Goal: Information Seeking & Learning: Learn about a topic

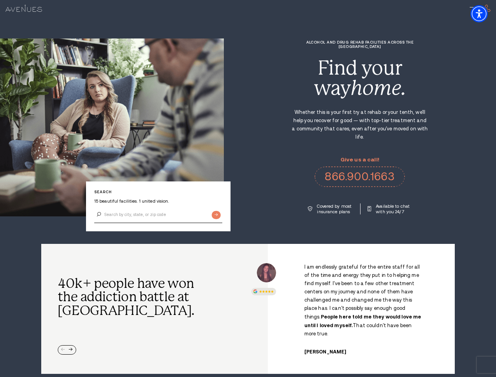
click at [248, 188] on div "Alcohol and Drug Rehab Facilities across the [GEOGRAPHIC_DATA] Find your way ho…" at bounding box center [360, 127] width 272 height 174
click at [486, 14] on img "Accessibility Menu" at bounding box center [478, 13] width 17 height 17
